Goal: Task Accomplishment & Management: Use online tool/utility

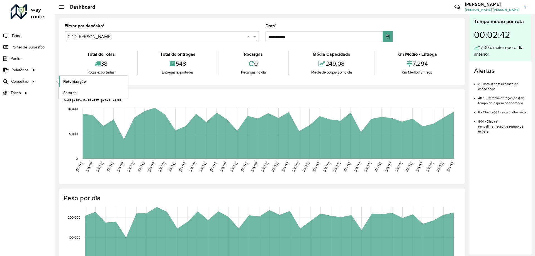
click at [63, 81] on link "Roteirização" at bounding box center [93, 81] width 68 height 11
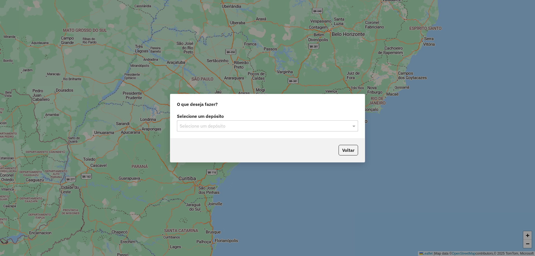
click at [204, 123] on input "text" at bounding box center [262, 126] width 164 height 7
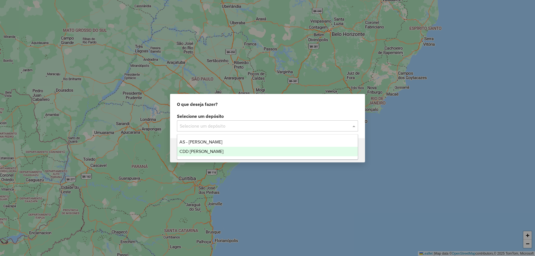
click at [202, 151] on span "CDD [PERSON_NAME]" at bounding box center [202, 151] width 44 height 5
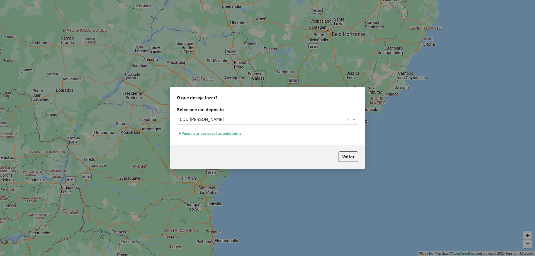
click at [205, 132] on button "Pesquisar por sessões existentes" at bounding box center [210, 133] width 67 height 9
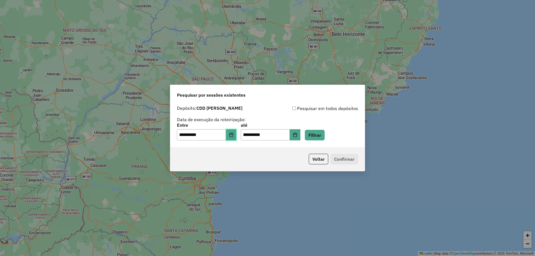
click at [233, 135] on icon "Choose Date" at bounding box center [231, 135] width 4 height 4
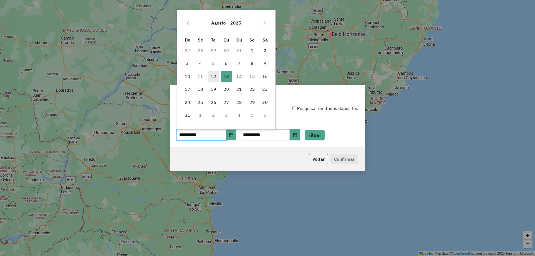
click at [215, 74] on span "12" at bounding box center [213, 76] width 11 height 11
type input "**********"
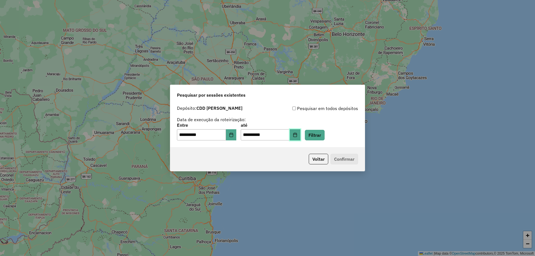
click at [301, 135] on button "Choose Date" at bounding box center [295, 134] width 11 height 11
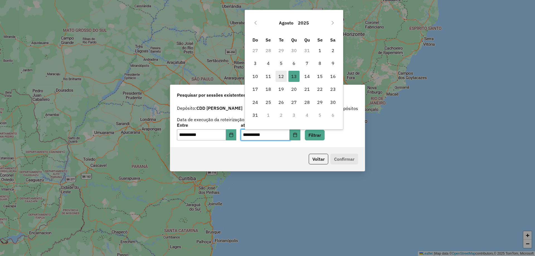
click at [281, 77] on span "12" at bounding box center [281, 76] width 11 height 11
type input "**********"
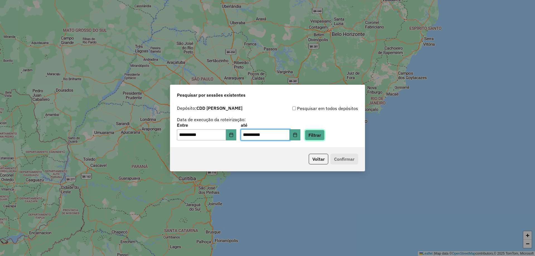
click at [320, 139] on button "Filtrar" at bounding box center [315, 135] width 20 height 11
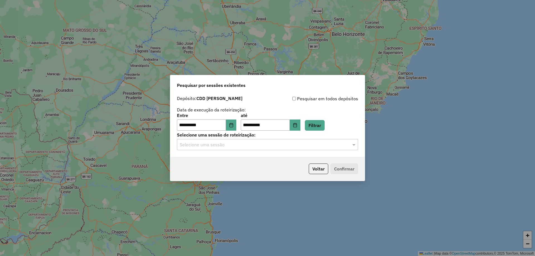
click at [271, 143] on input "text" at bounding box center [262, 145] width 164 height 7
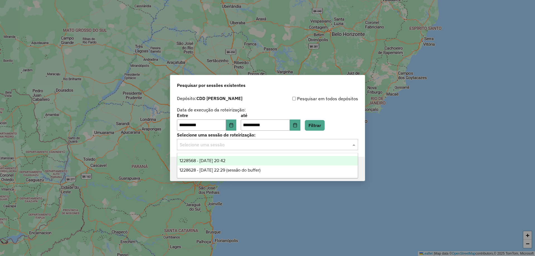
click at [240, 161] on div "1228568 - [DATE] 20:42" at bounding box center [267, 160] width 181 height 9
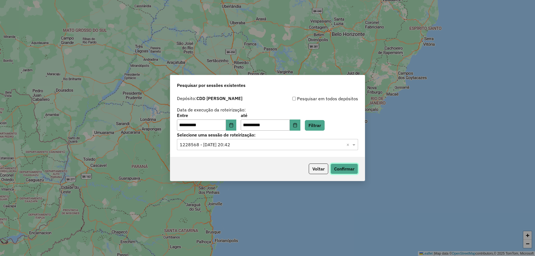
click at [353, 169] on button "Confirmar" at bounding box center [345, 169] width 28 height 11
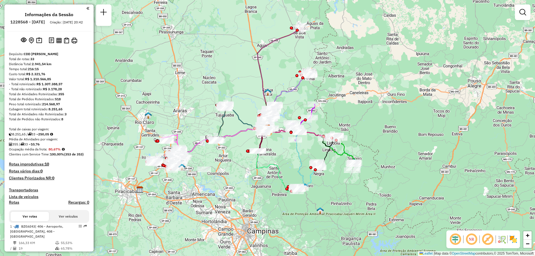
scroll to position [827, 0]
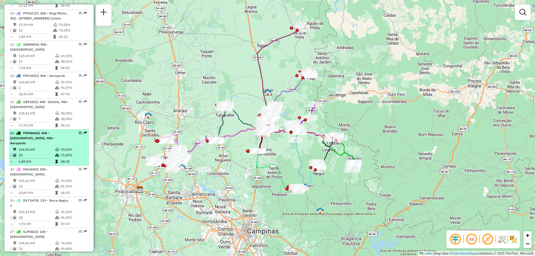
click at [58, 148] on icon at bounding box center [57, 149] width 4 height 3
select select "**********"
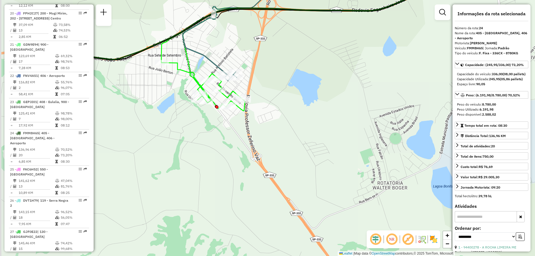
drag, startPoint x: 122, startPoint y: 70, endPoint x: 257, endPoint y: 62, distance: 135.4
click at [257, 62] on div "Janela de atendimento Grade de atendimento Capacidade Transportadoras Veículos …" at bounding box center [267, 128] width 535 height 256
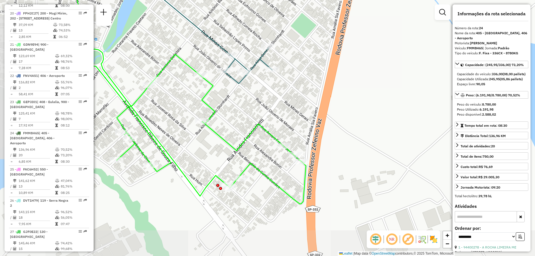
drag, startPoint x: 250, startPoint y: 98, endPoint x: 351, endPoint y: 60, distance: 107.7
click at [351, 60] on div "Janela de atendimento Grade de atendimento Capacidade Transportadoras Veículos …" at bounding box center [267, 128] width 535 height 256
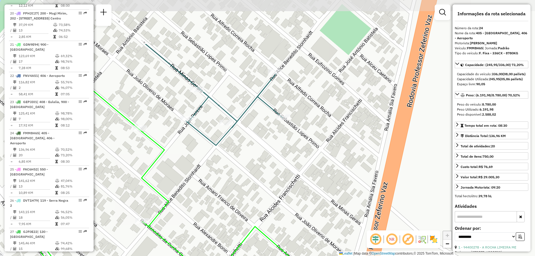
drag, startPoint x: 282, startPoint y: 102, endPoint x: 344, endPoint y: 172, distance: 93.6
click at [344, 172] on div "Janela de atendimento Grade de atendimento Capacidade Transportadoras Veículos …" at bounding box center [267, 128] width 535 height 256
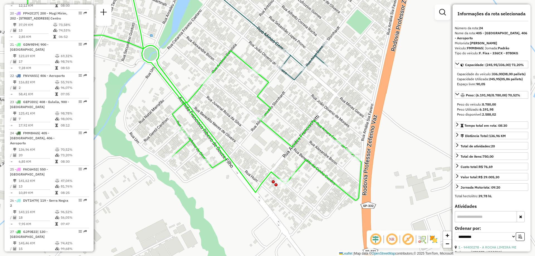
drag, startPoint x: 269, startPoint y: 126, endPoint x: 301, endPoint y: 94, distance: 44.7
click at [301, 94] on div "Janela de atendimento Grade de atendimento Capacidade Transportadoras Veículos …" at bounding box center [267, 128] width 535 height 256
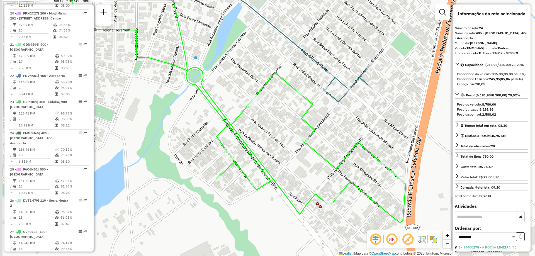
drag, startPoint x: 255, startPoint y: 44, endPoint x: 317, endPoint y: 68, distance: 66.9
click at [317, 68] on div "Janela de atendimento Grade de atendimento Capacidade Transportadoras Veículos …" at bounding box center [267, 128] width 535 height 256
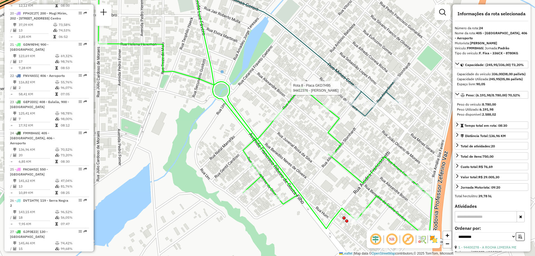
drag, startPoint x: 244, startPoint y: 59, endPoint x: 270, endPoint y: 73, distance: 28.7
click at [270, 73] on div "Rota 8 - Placa GKD7H95 94412376 - LUCIANO CORREIA LOPE Janela de atendimento Gr…" at bounding box center [267, 128] width 535 height 256
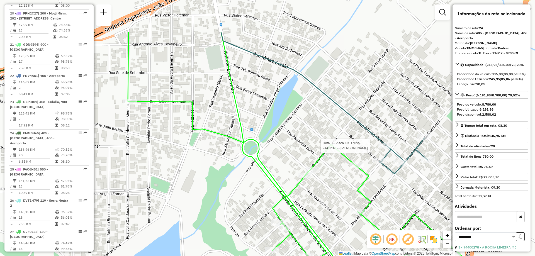
drag, startPoint x: 274, startPoint y: 71, endPoint x: 303, endPoint y: 128, distance: 64.8
click at [303, 128] on div "Rota 8 - Placa GKD7H95 94412376 - LUCIANO CORREIA LOPE Janela de atendimento Gr…" at bounding box center [267, 128] width 535 height 256
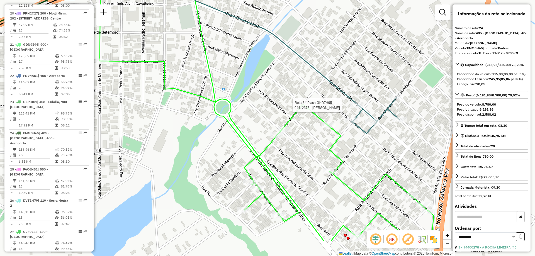
drag, startPoint x: 291, startPoint y: 111, endPoint x: 261, endPoint y: 68, distance: 52.7
click at [261, 68] on div "Rota 8 - Placa GKD7H95 94412376 - LUCIANO CORREIA LOPE Janela de atendimento Gr…" at bounding box center [267, 128] width 535 height 256
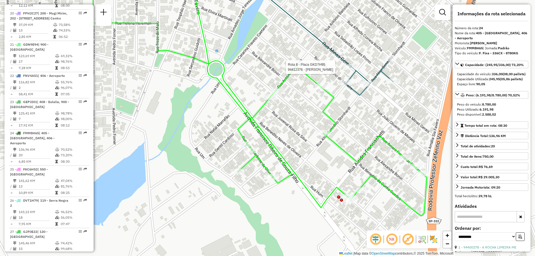
drag, startPoint x: 260, startPoint y: 80, endPoint x: 255, endPoint y: 44, distance: 36.3
click at [255, 44] on div "Rota 8 - Placa GKD7H95 94412376 - LUCIANO CORREIA LOPE Janela de atendimento Gr…" at bounding box center [267, 128] width 535 height 256
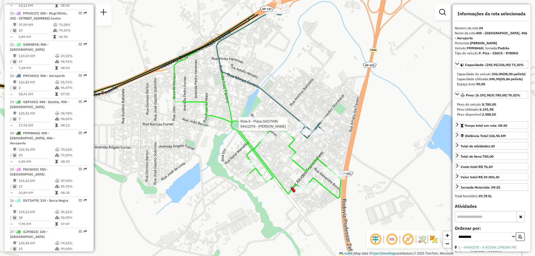
drag, startPoint x: 210, startPoint y: 70, endPoint x: 204, endPoint y: 114, distance: 45.0
click at [204, 114] on icon at bounding box center [257, 106] width 167 height 184
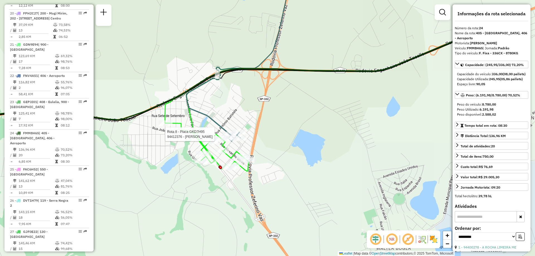
drag, startPoint x: 379, startPoint y: 139, endPoint x: 283, endPoint y: 134, distance: 96.3
click at [283, 134] on div "Rota 8 - Placa GKD7H95 94412376 - LUCIANO CORREIA LOPE Janela de atendimento Gr…" at bounding box center [267, 128] width 535 height 256
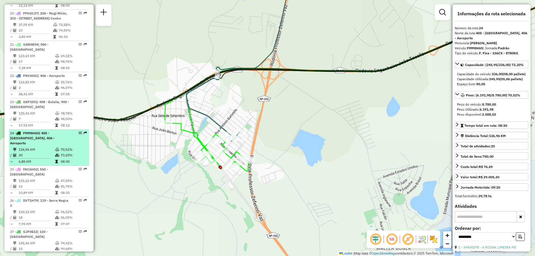
click at [25, 131] on div "24 - FMM8H65 | 405 - Jardim Orestes, 406 - Aeroporto" at bounding box center [39, 138] width 59 height 15
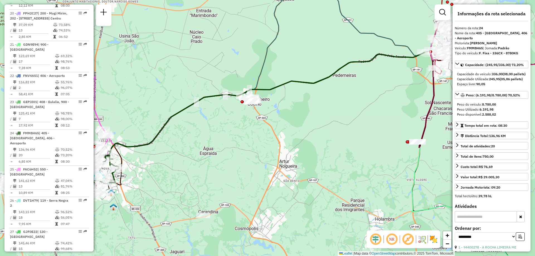
click at [409, 241] on em at bounding box center [407, 239] width 13 height 13
click at [180, 112] on icon at bounding box center [279, 104] width 353 height 116
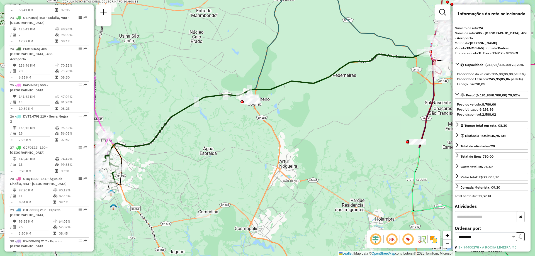
scroll to position [947, 0]
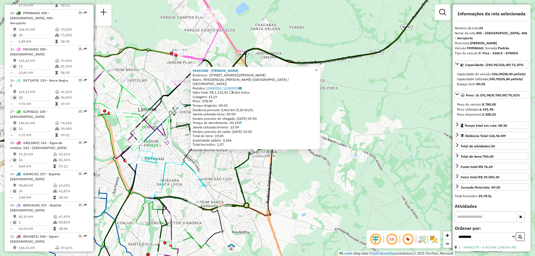
click at [320, 73] on link "×" at bounding box center [316, 70] width 7 height 7
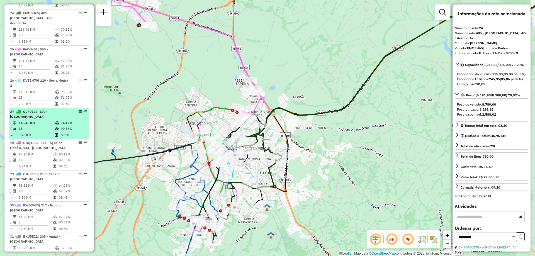
scroll to position [919, 0]
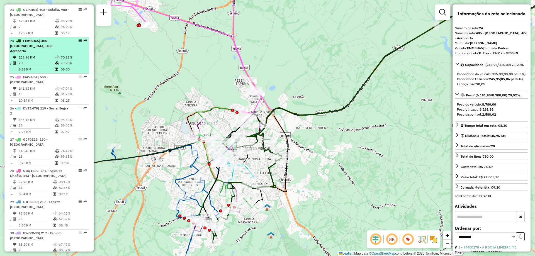
click at [79, 39] on em at bounding box center [80, 40] width 3 height 3
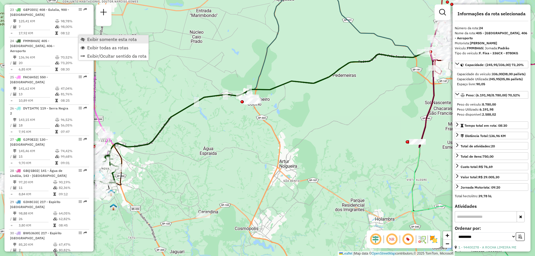
click at [88, 40] on span "Exibir somente esta rota" at bounding box center [112, 39] width 50 height 4
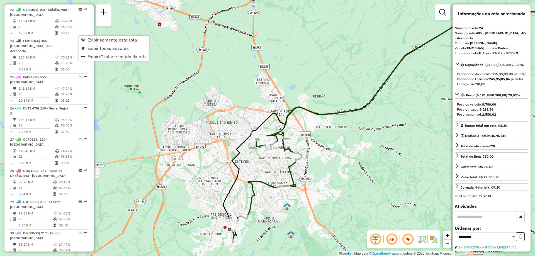
drag, startPoint x: 152, startPoint y: 110, endPoint x: 387, endPoint y: 89, distance: 236.2
click at [387, 89] on div "Janela de atendimento Grade de atendimento Capacidade Transportadoras Veículos …" at bounding box center [267, 128] width 535 height 256
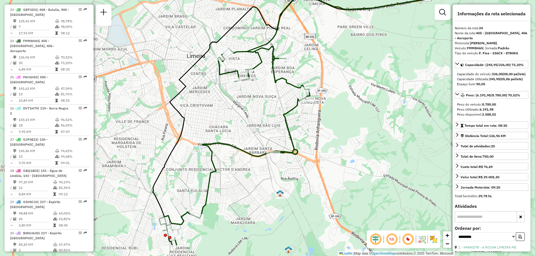
drag, startPoint x: 355, startPoint y: 137, endPoint x: 360, endPoint y: 101, distance: 36.9
click at [360, 101] on div "Janela de atendimento Grade de atendimento Capacidade Transportadoras Veículos …" at bounding box center [267, 128] width 535 height 256
